Goal: Task Accomplishment & Management: Use online tool/utility

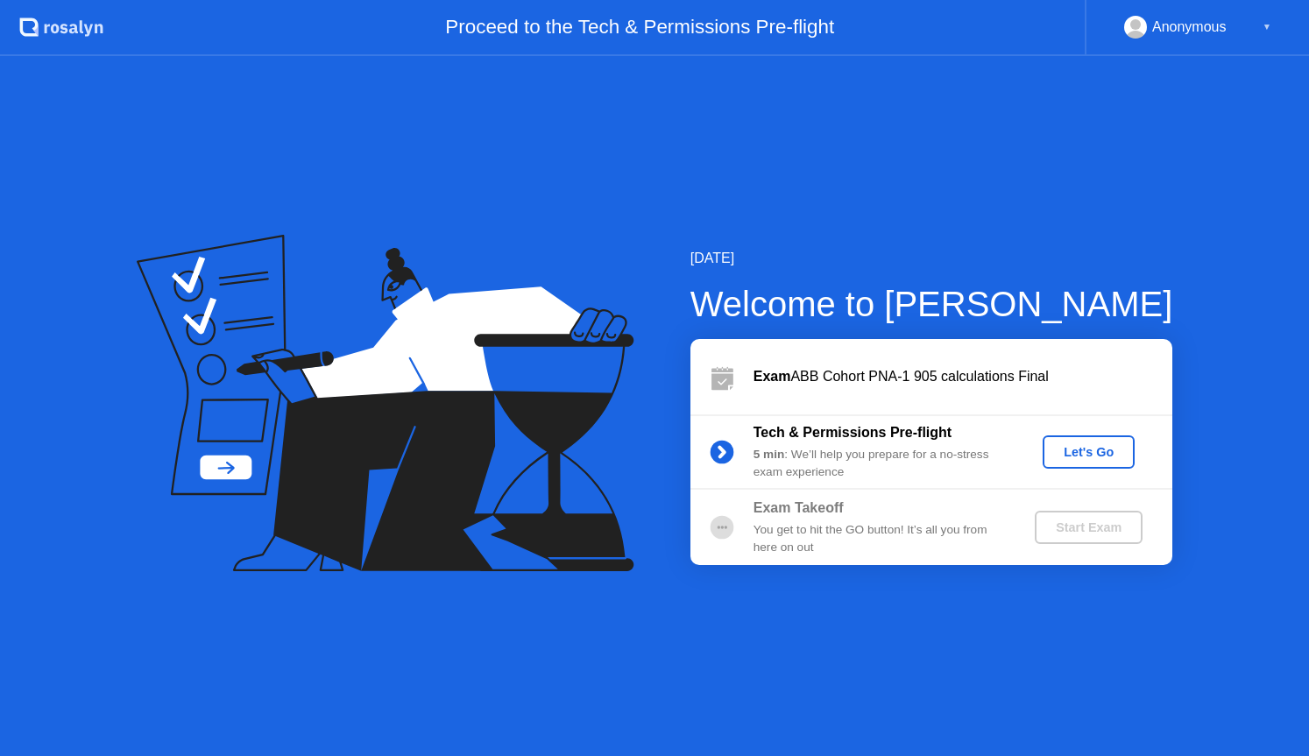
click at [1073, 441] on button "Let's Go" at bounding box center [1089, 452] width 92 height 33
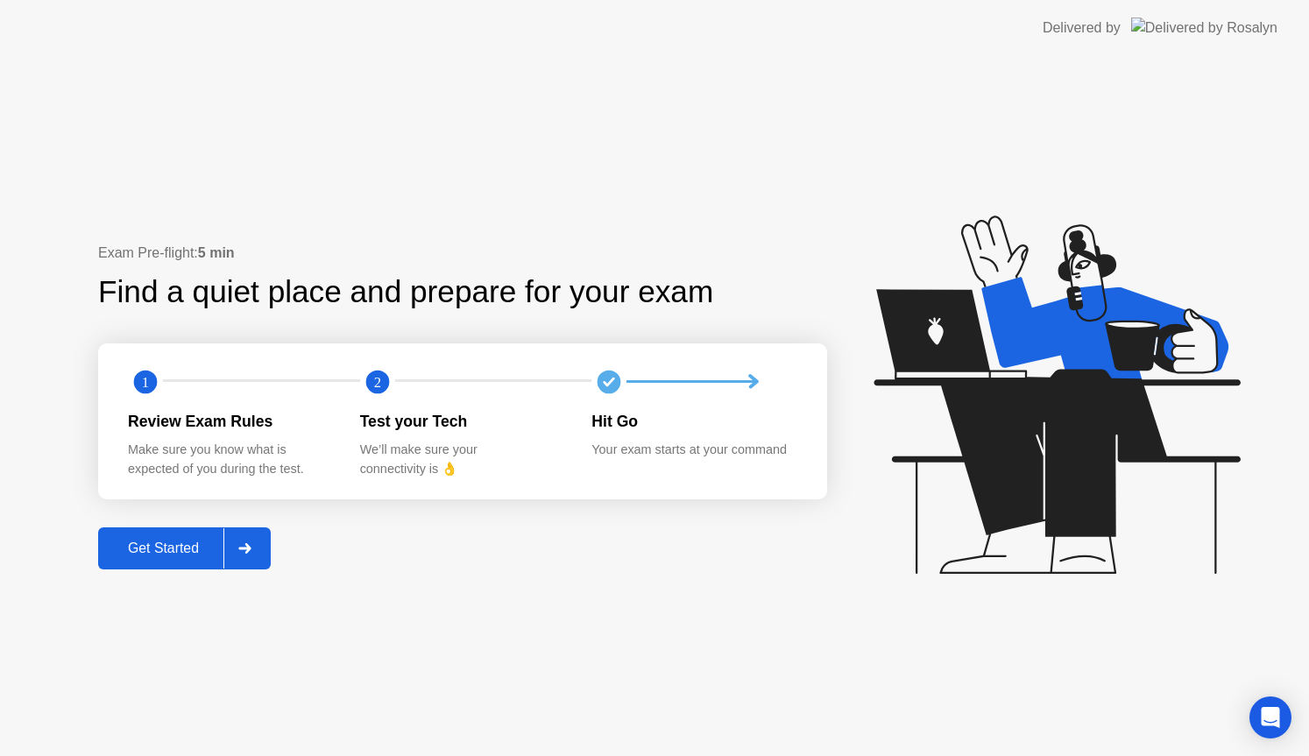
click at [177, 545] on div "Get Started" at bounding box center [163, 549] width 120 height 16
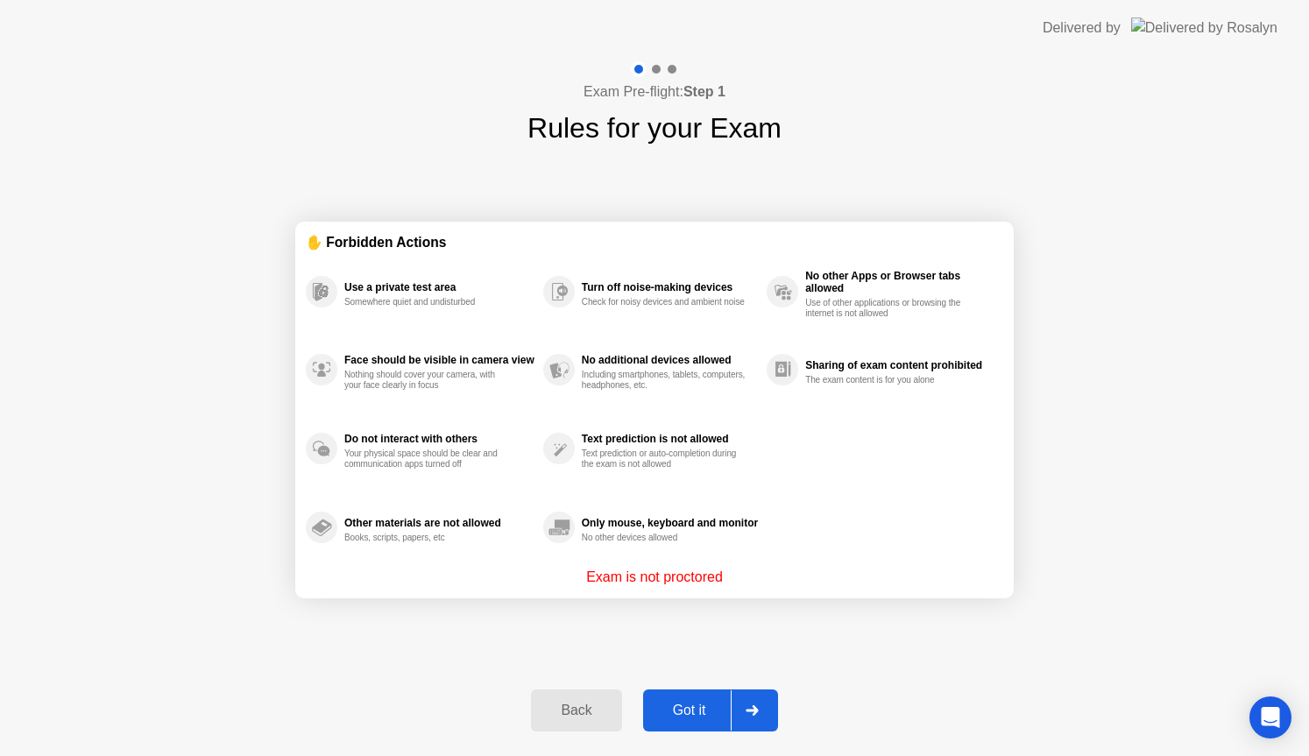
click at [710, 710] on div "Got it" at bounding box center [690, 711] width 82 height 16
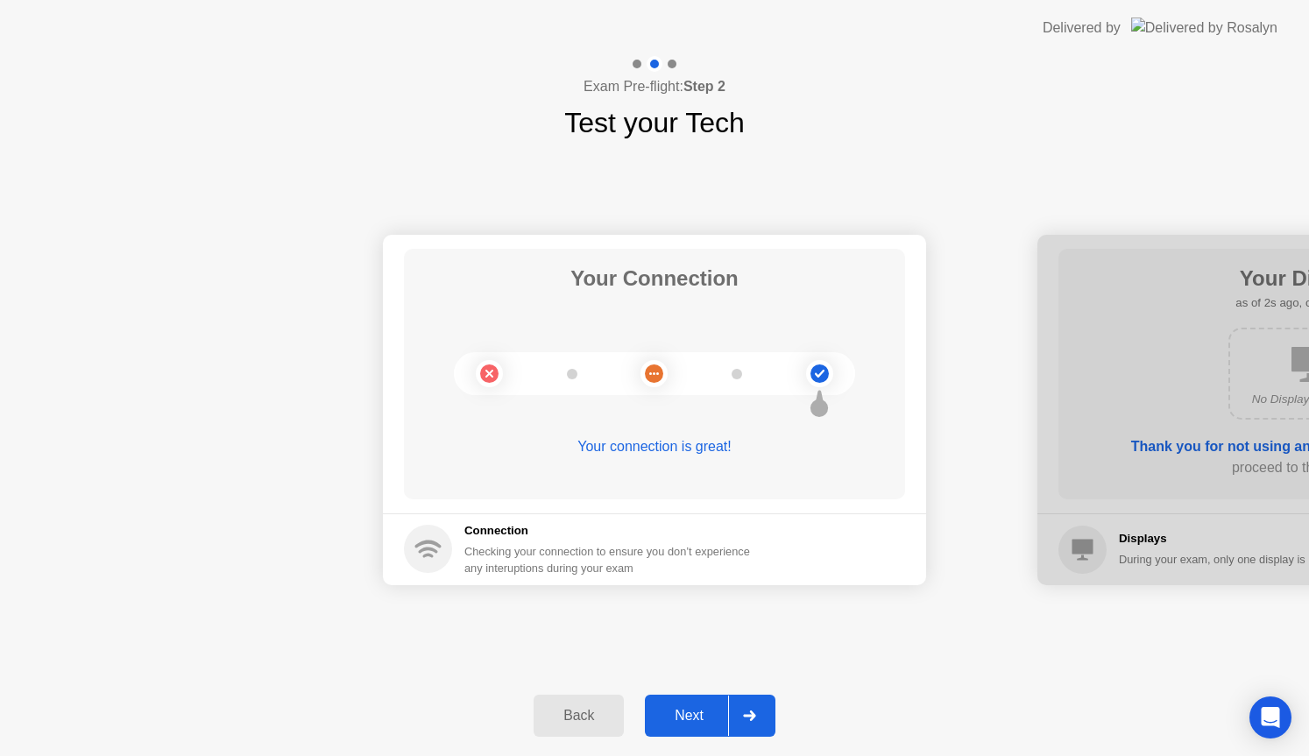
click at [678, 717] on div "Next" at bounding box center [689, 716] width 78 height 16
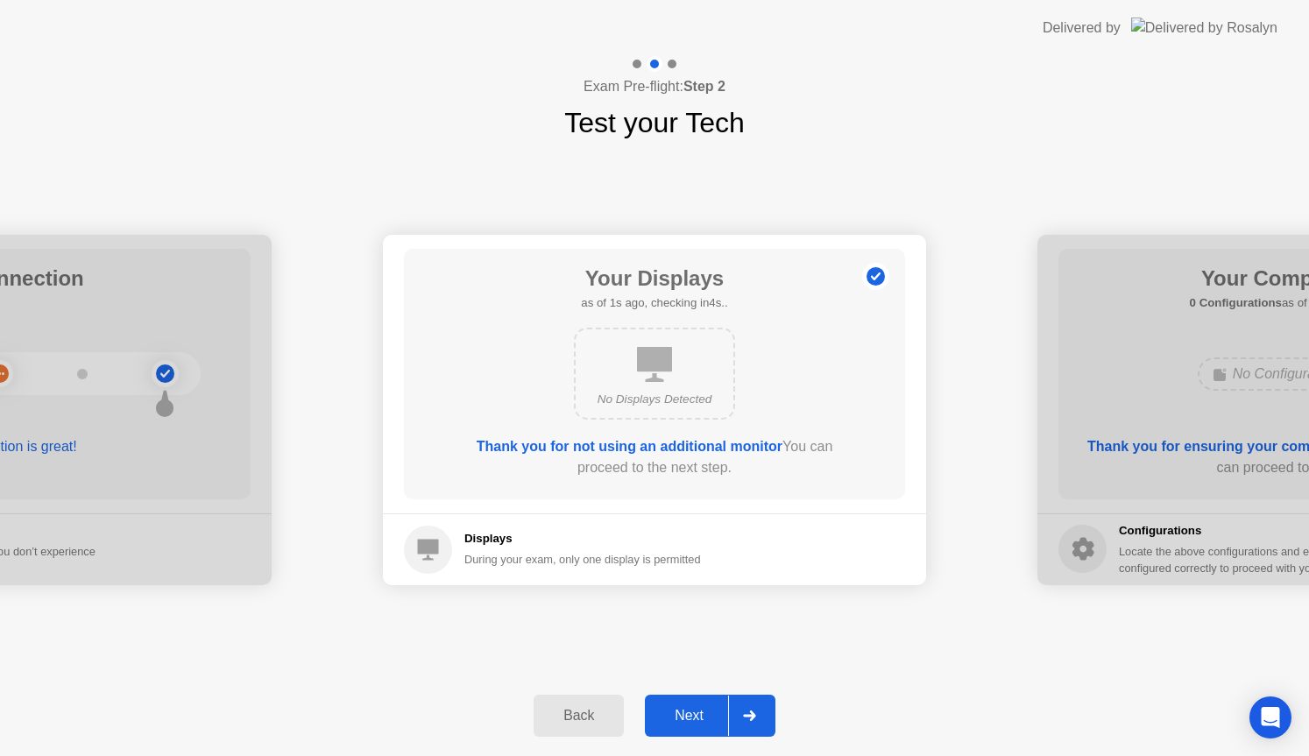
click at [678, 717] on div "Next" at bounding box center [689, 716] width 78 height 16
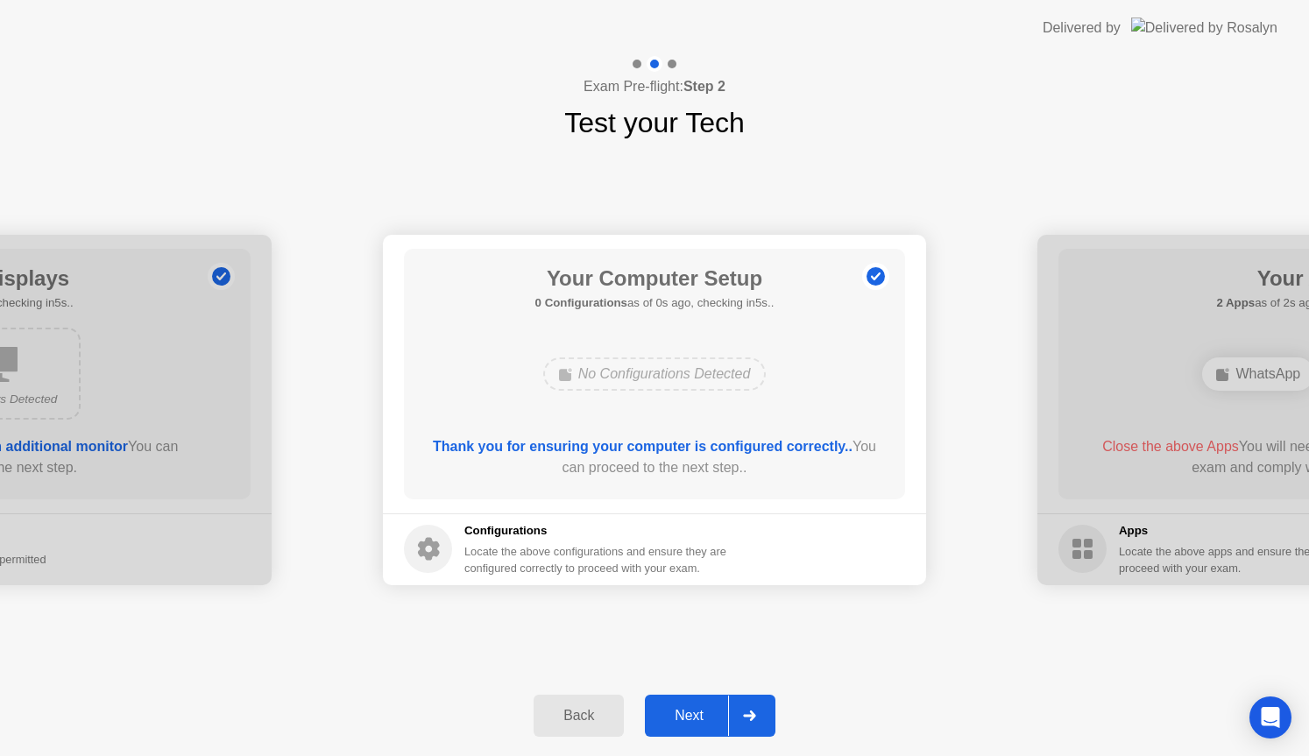
click at [678, 717] on div "Next" at bounding box center [689, 716] width 78 height 16
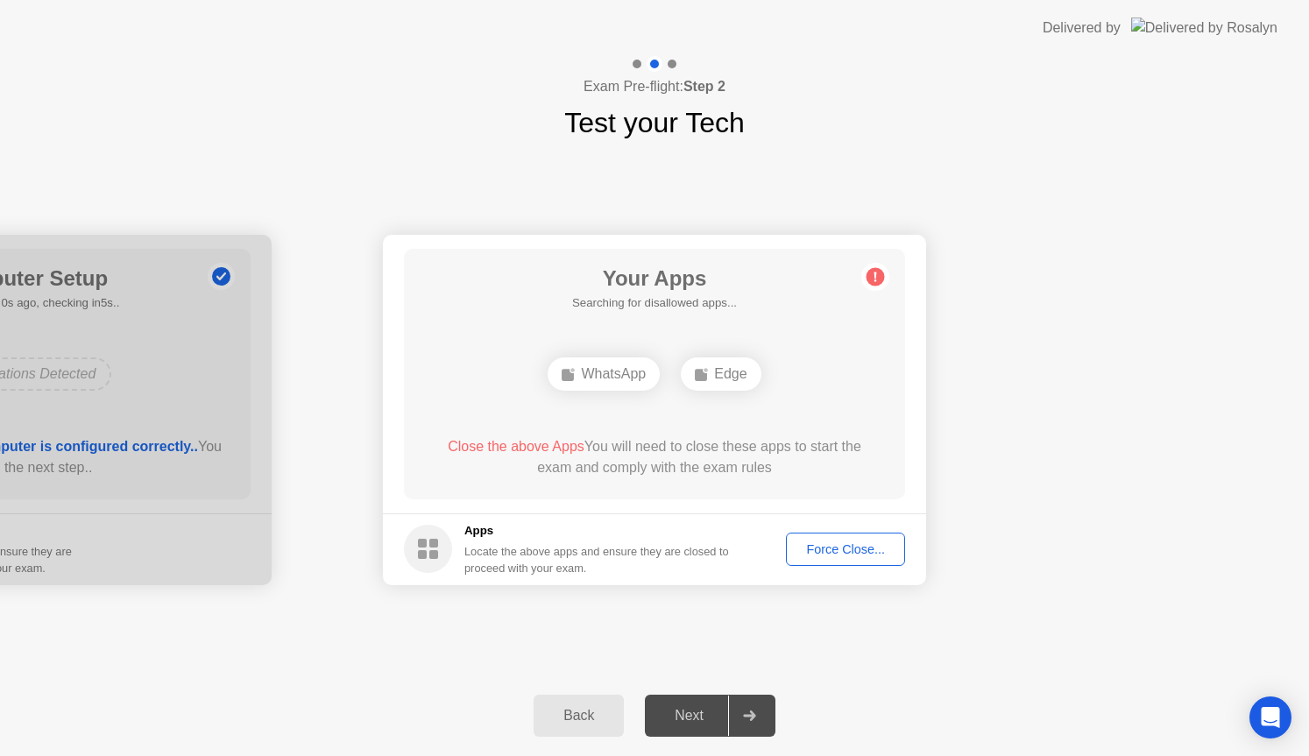
click at [848, 545] on div "Force Close..." at bounding box center [845, 549] width 107 height 14
click at [846, 554] on div "Force Close..." at bounding box center [845, 549] width 107 height 14
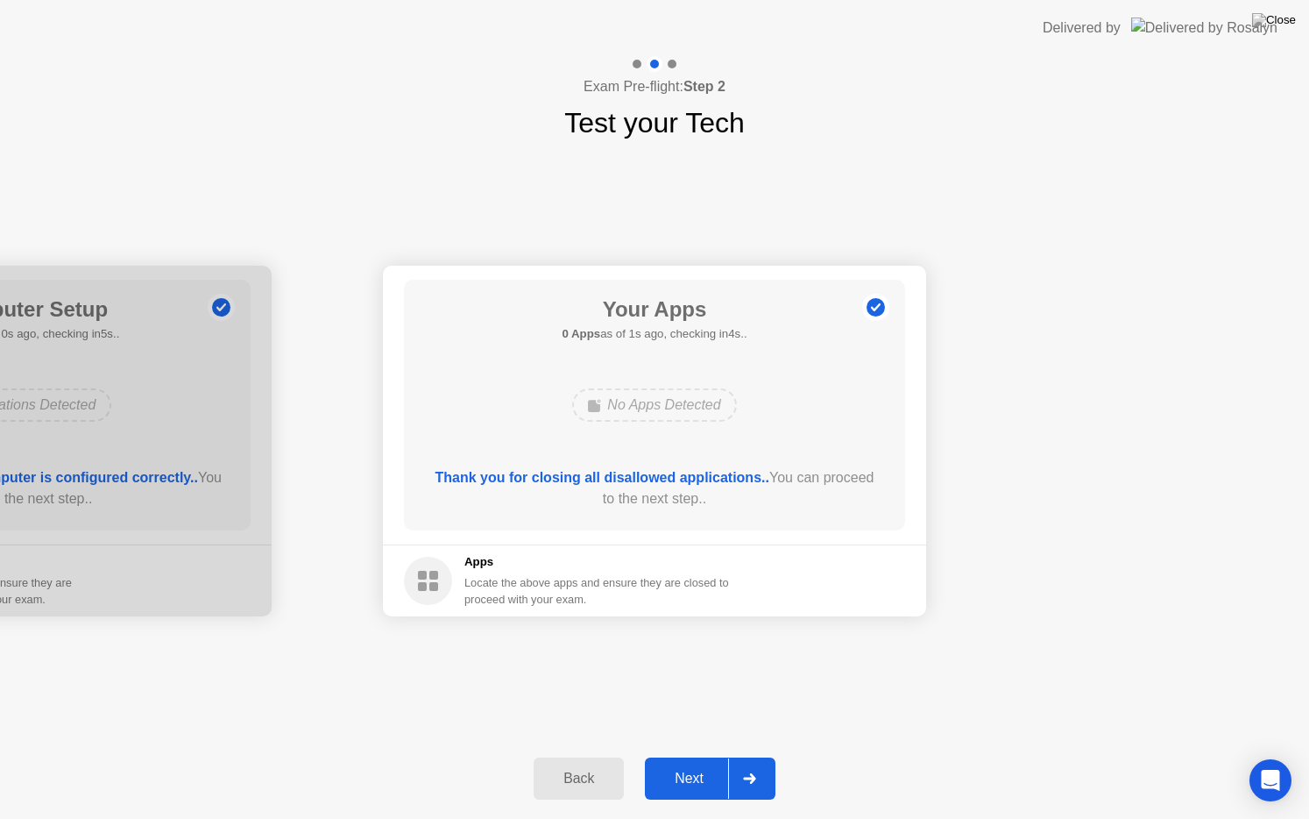
click at [687, 755] on div "Next" at bounding box center [689, 778] width 78 height 16
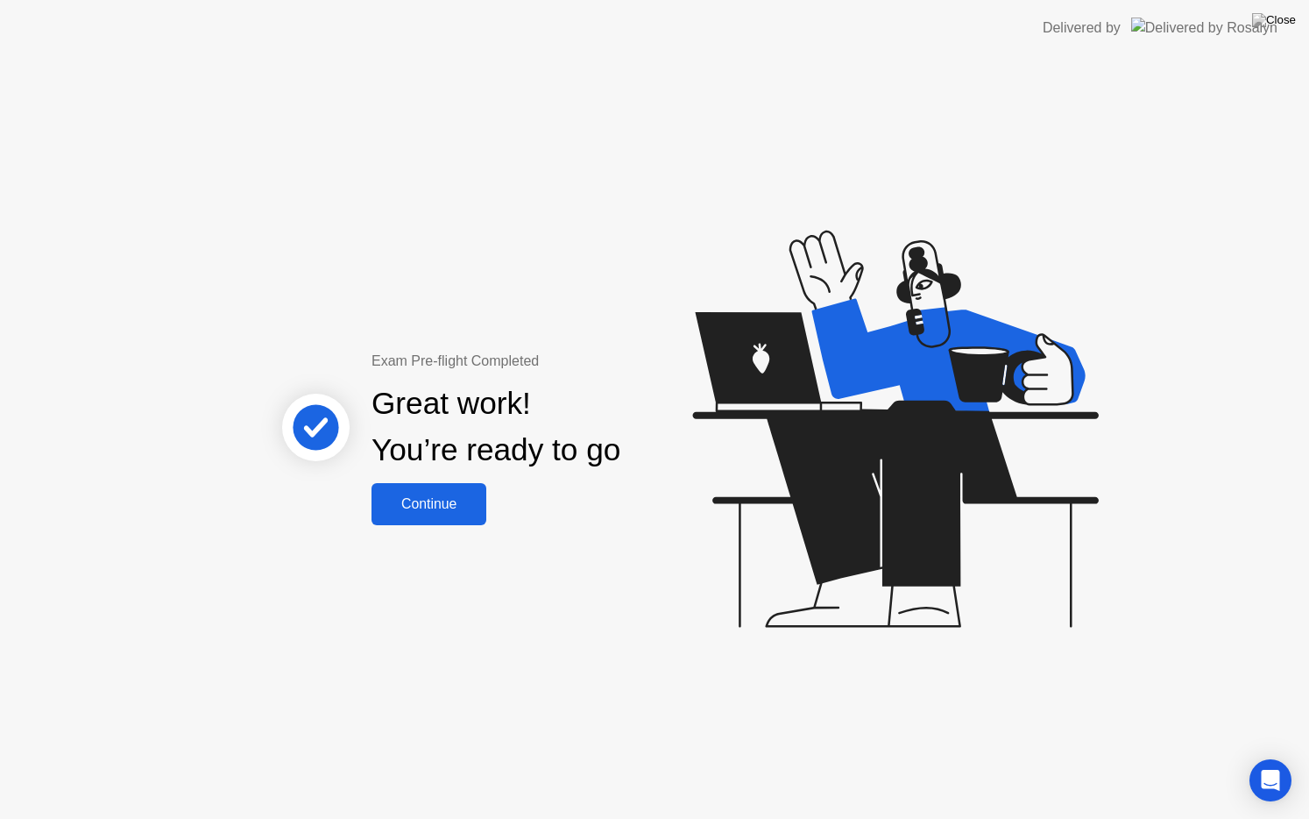
click at [439, 507] on div "Continue" at bounding box center [429, 504] width 104 height 16
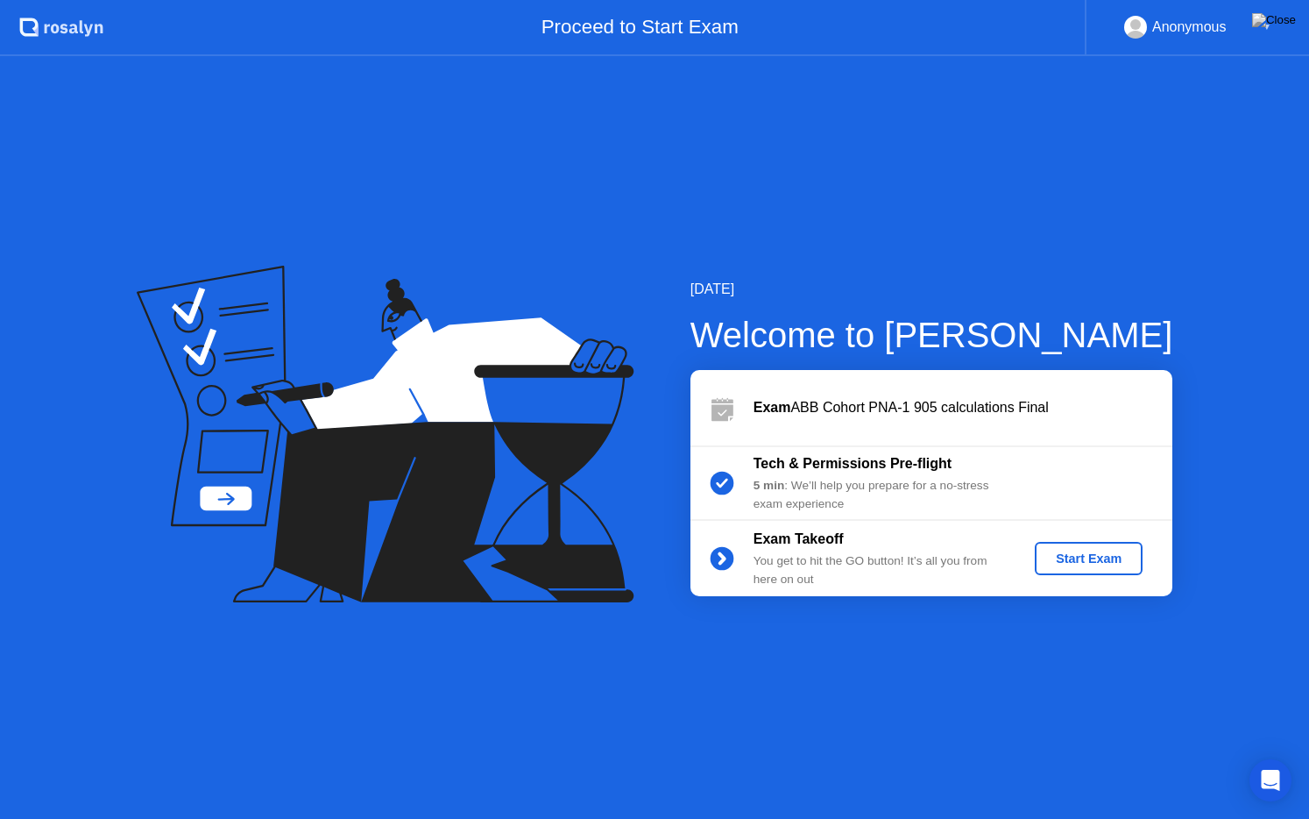
click at [1080, 546] on button "Start Exam" at bounding box center [1089, 558] width 108 height 33
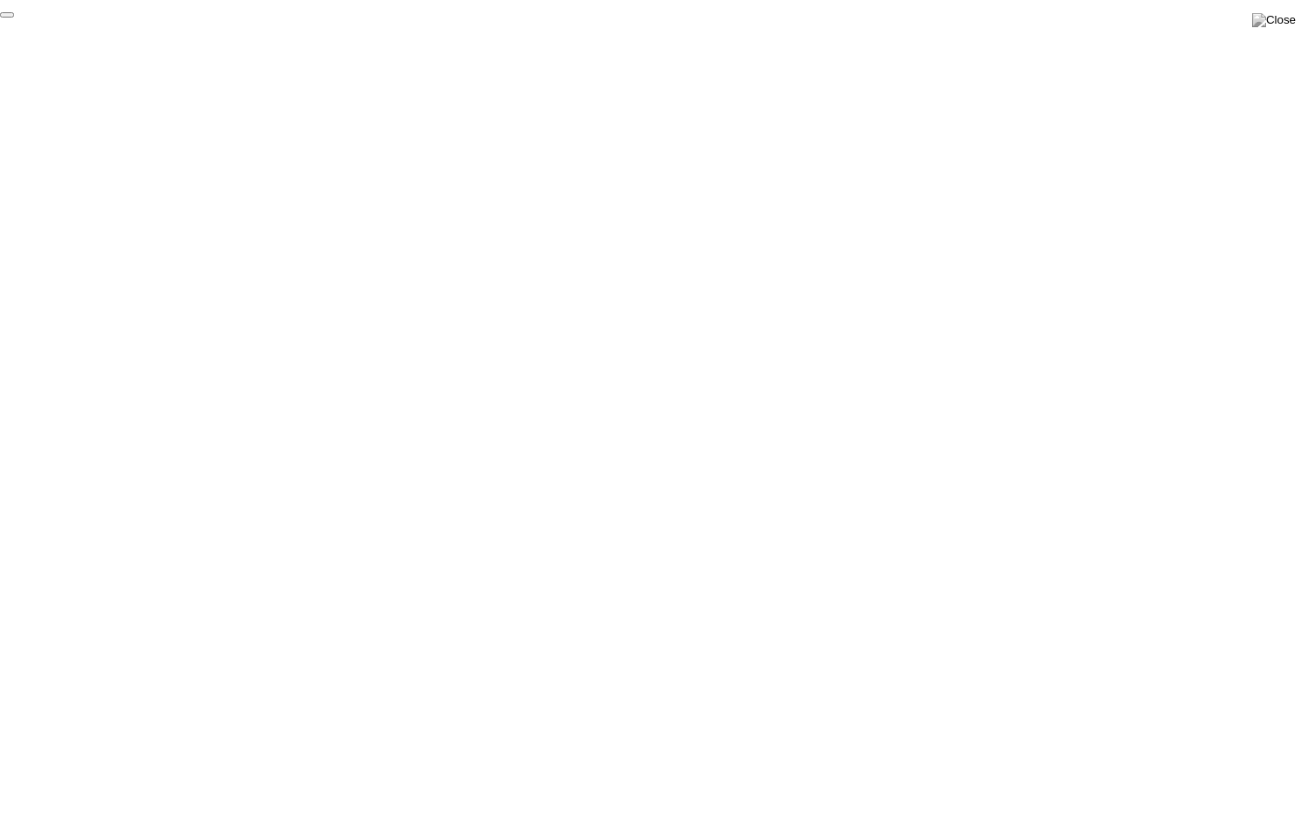
click at [14, 18] on button "End Proctoring Session" at bounding box center [7, 14] width 14 height 5
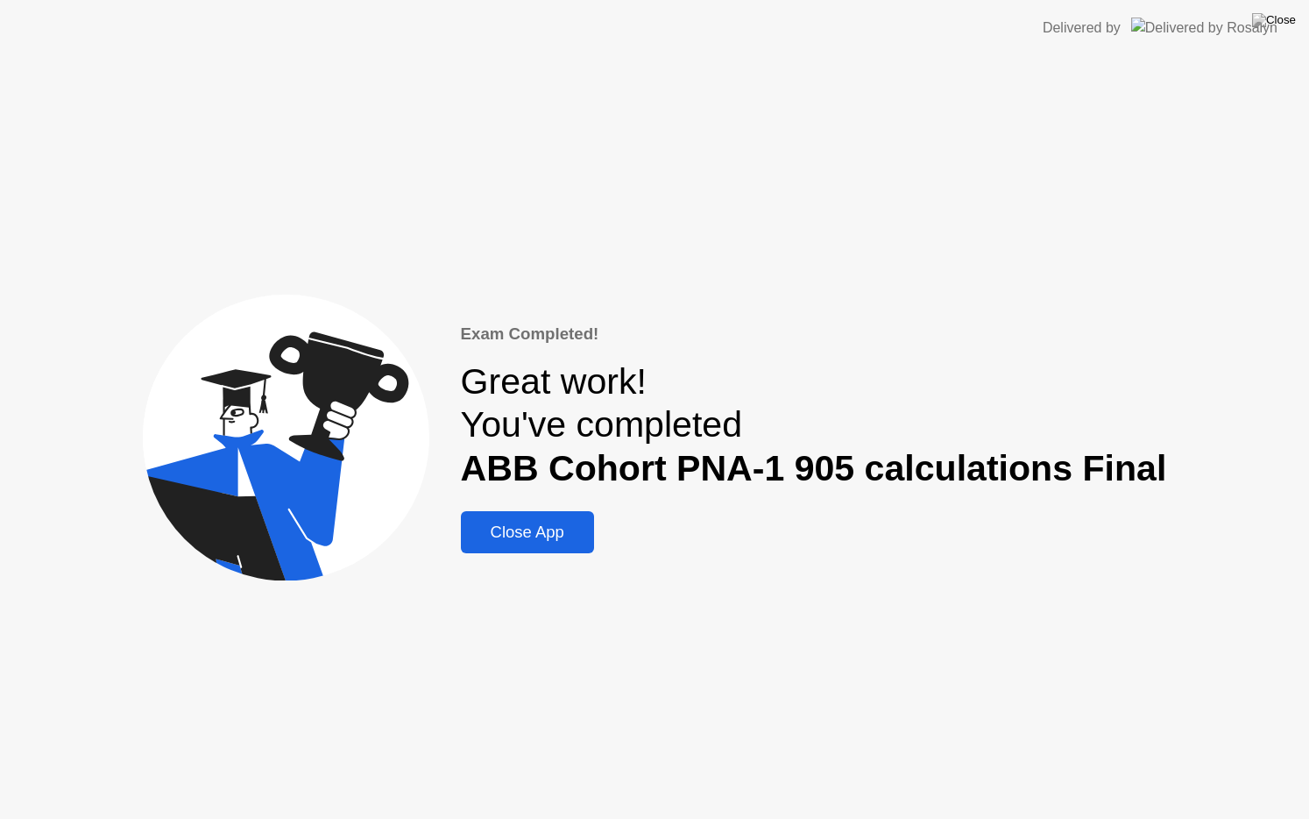
click at [589, 538] on div "Close App" at bounding box center [527, 531] width 123 height 19
